Goal: Task Accomplishment & Management: Manage account settings

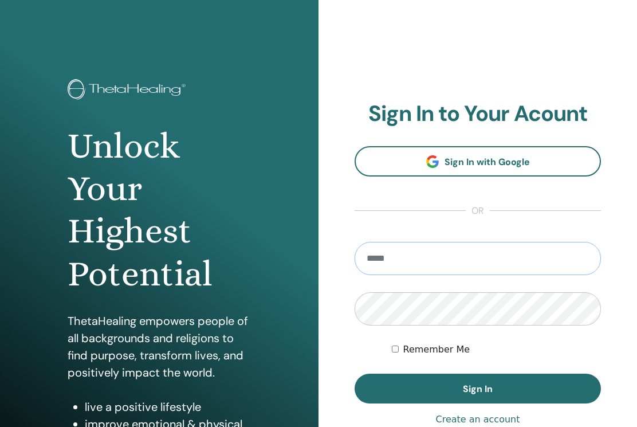
type input "**********"
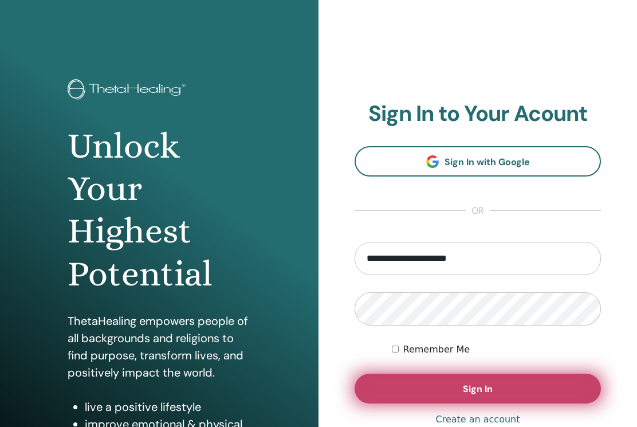
click at [463, 395] on button "Sign In" at bounding box center [478, 389] width 246 height 30
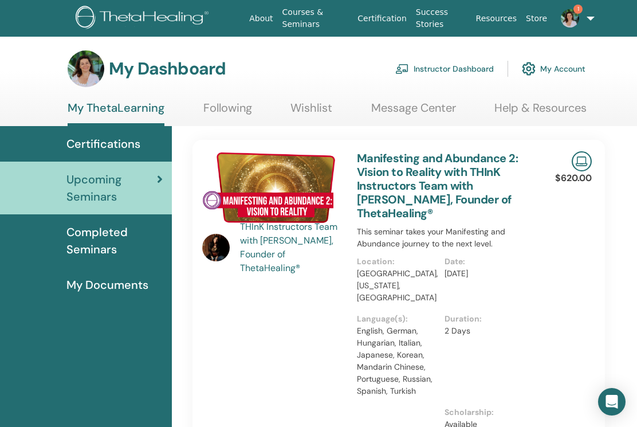
click at [569, 18] on img at bounding box center [570, 18] width 18 height 18
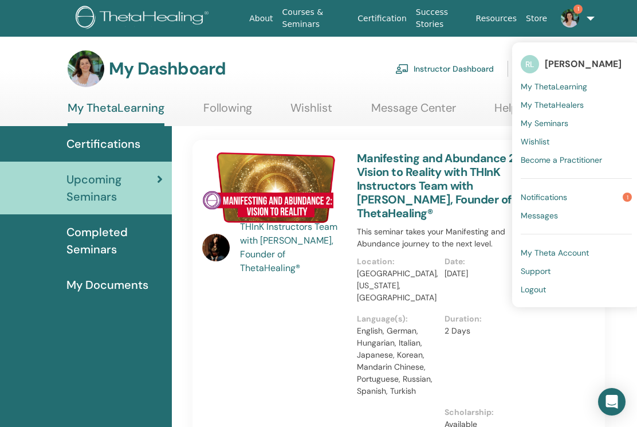
click at [556, 200] on span "Notifications" at bounding box center [544, 197] width 46 height 10
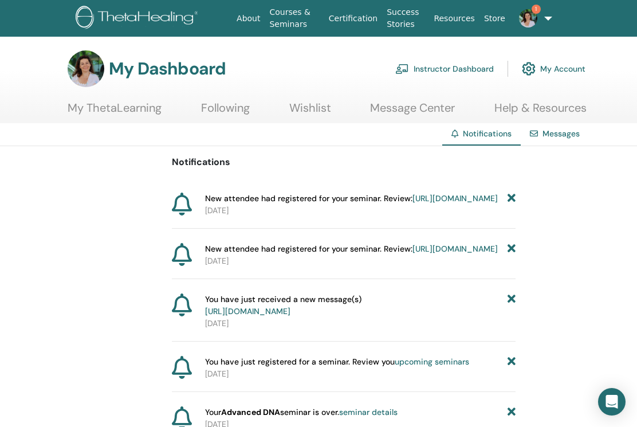
click at [413, 203] on link "https://member.thetahealing.com/instructor/seminar/375727/attendees" at bounding box center [455, 198] width 85 height 10
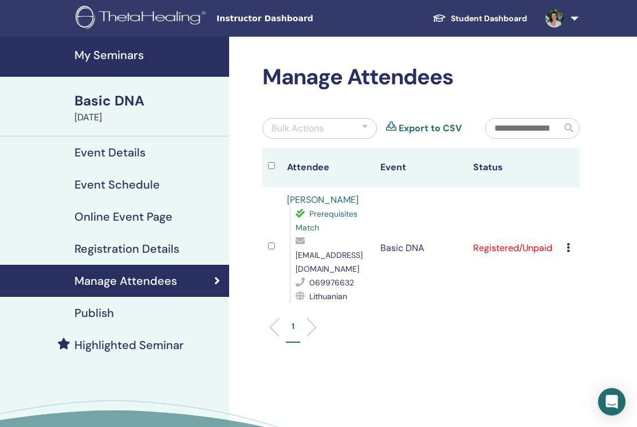
click at [572, 241] on div "Cancel Registration Do not auto-certify Mark as Paid Mark as Unpaid Mark as Abs…" at bounding box center [570, 248] width 7 height 14
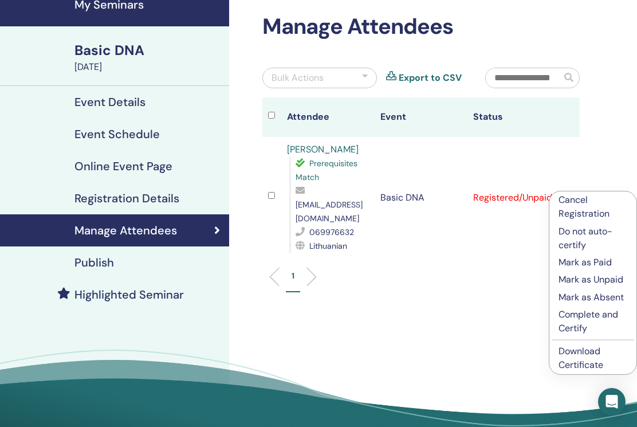
scroll to position [52, 0]
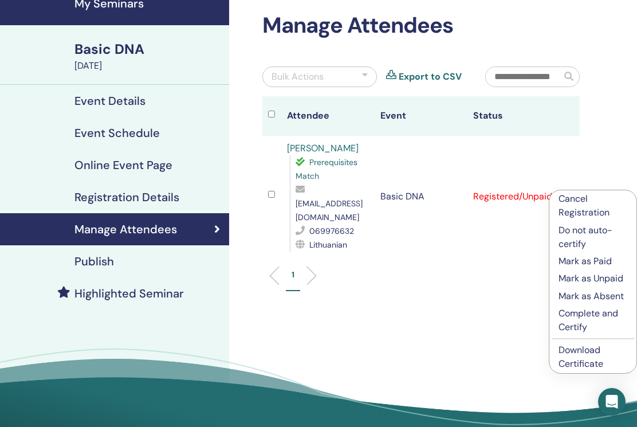
click at [577, 213] on p "Cancel Registration" at bounding box center [593, 206] width 69 height 28
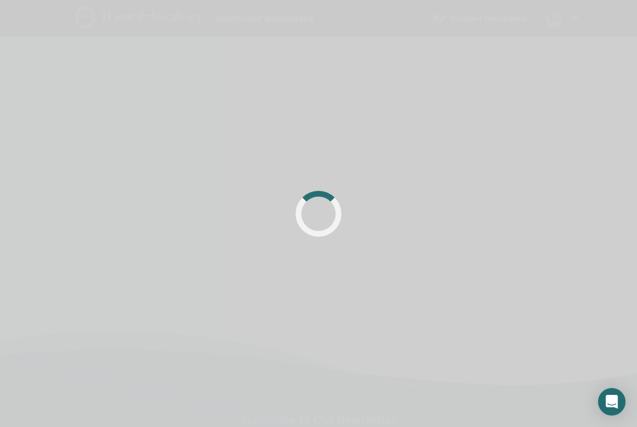
scroll to position [52, 0]
